Goal: Find specific page/section: Find specific page/section

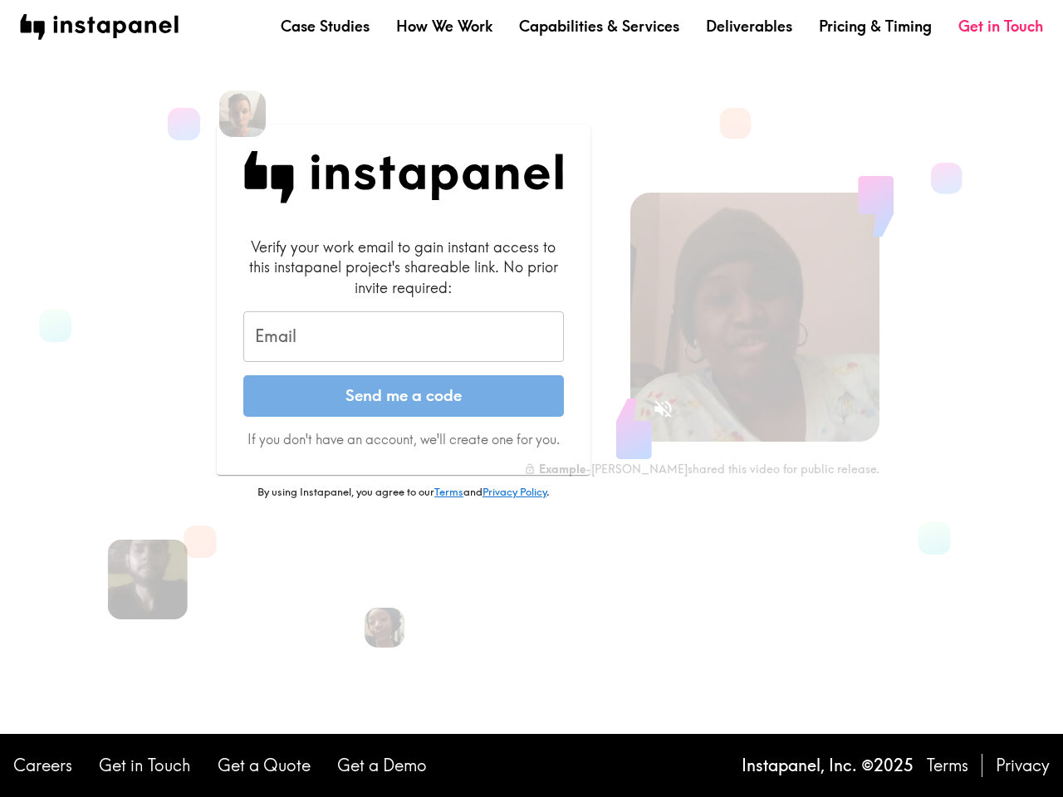
click at [531, 398] on button "Send me a code" at bounding box center [403, 396] width 320 height 42
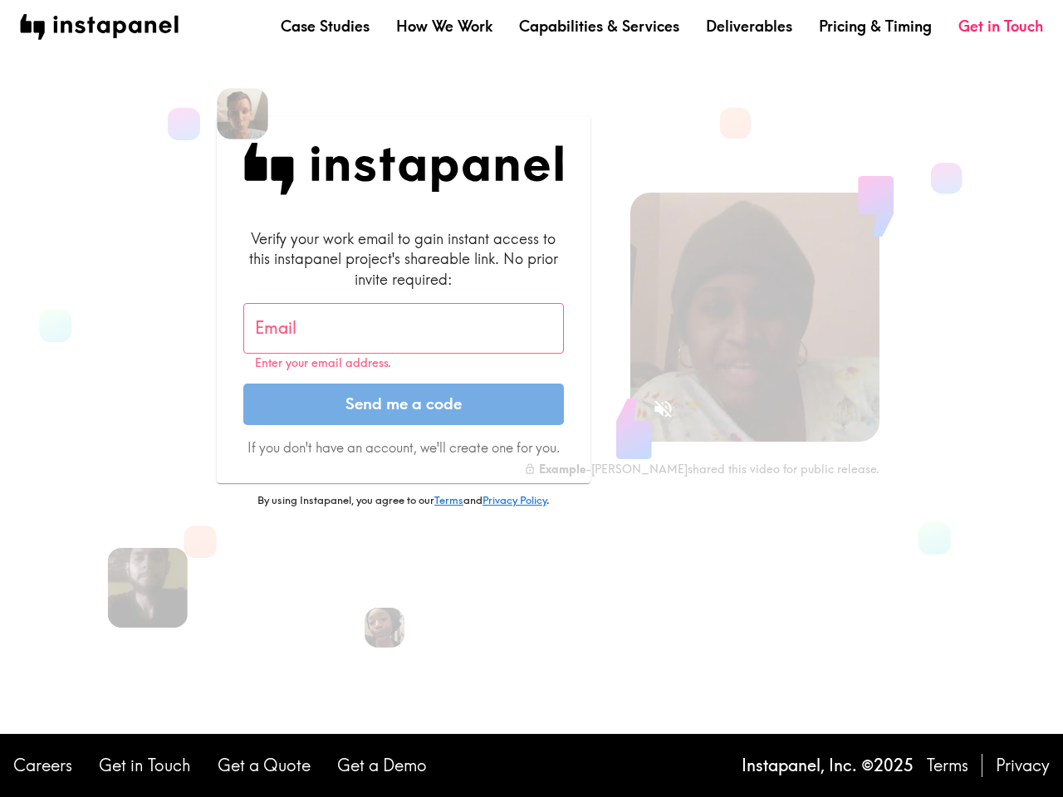
click at [242, 114] on img at bounding box center [242, 113] width 51 height 51
click at [403, 337] on input "Email" at bounding box center [403, 328] width 320 height 51
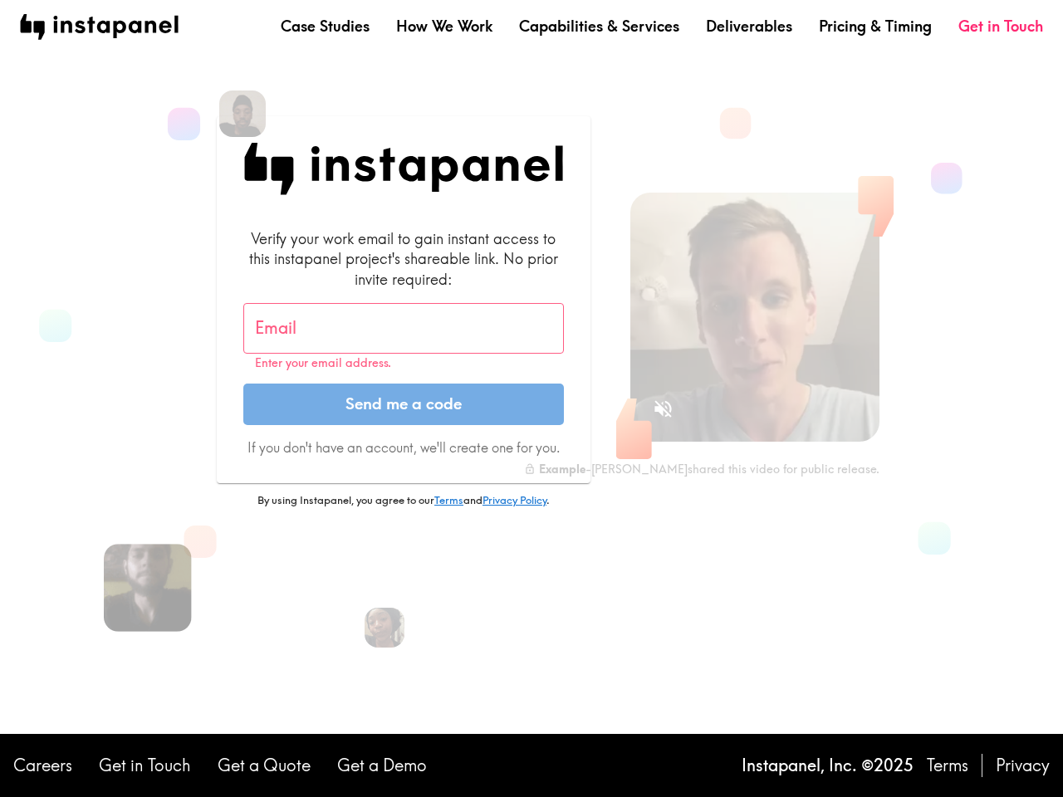
click at [148, 579] on img at bounding box center [148, 588] width 88 height 88
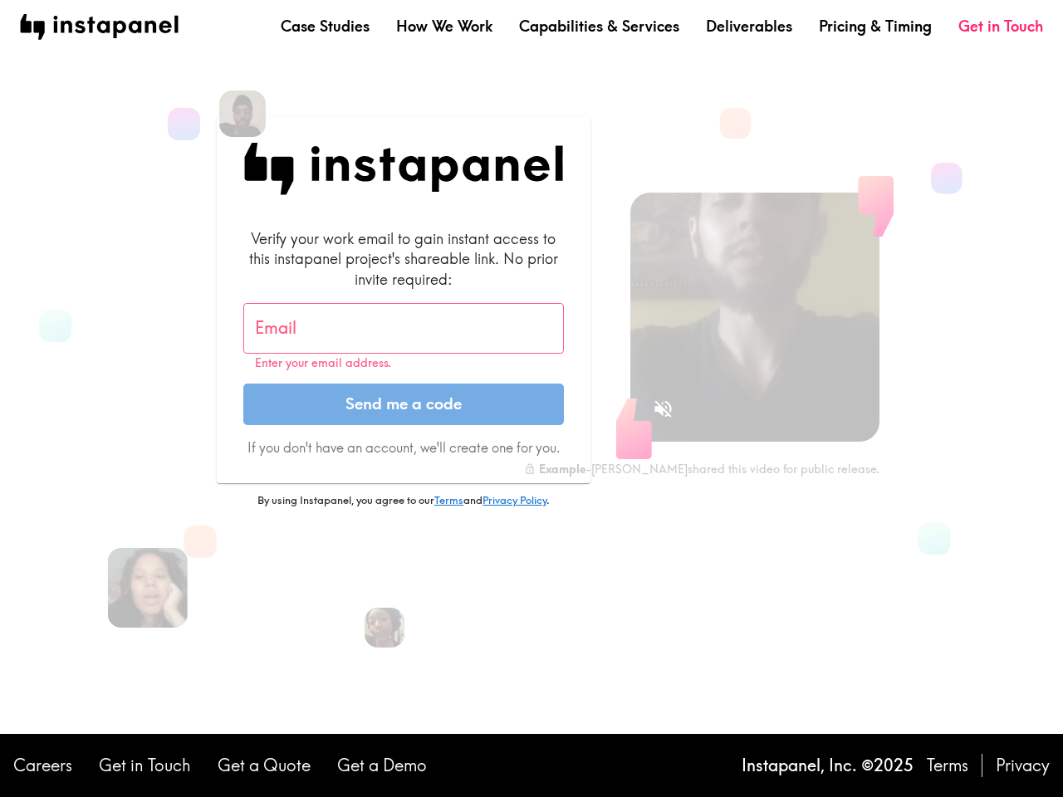
click at [662, 408] on icon "Sound is off" at bounding box center [662, 408] width 17 height 17
click at [755, 317] on video at bounding box center [754, 317] width 249 height 249
click at [384, 628] on img at bounding box center [385, 628] width 44 height 44
